Goal: Ask a question

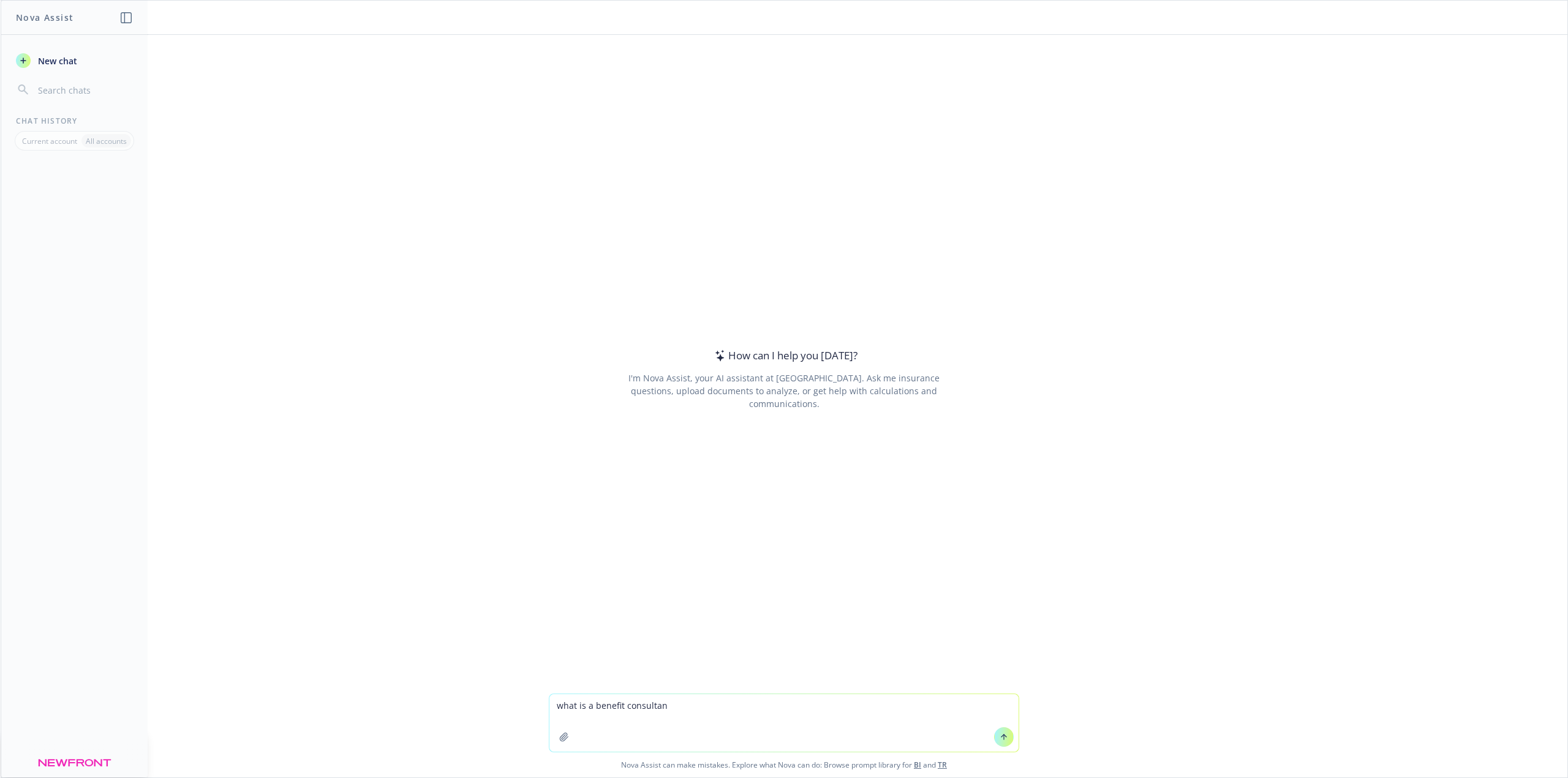
type textarea "what is a benefit consultant"
